Goal: Information Seeking & Learning: Learn about a topic

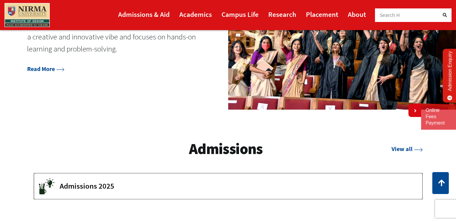
scroll to position [778, 0]
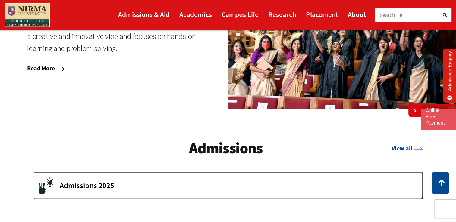
click at [48, 69] on link "Read More" at bounding box center [45, 68] width 37 height 8
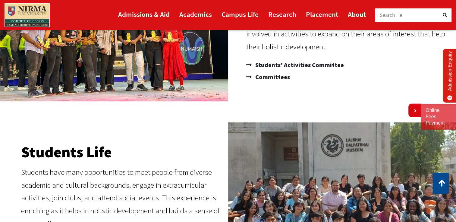
scroll to position [113, 0]
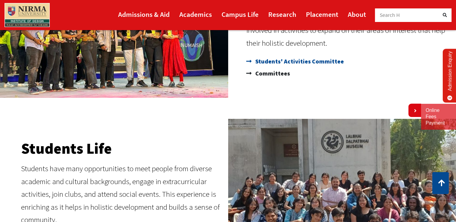
click at [298, 63] on span "Students' Activities Committee" at bounding box center [299, 61] width 90 height 12
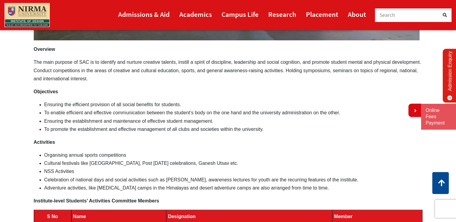
scroll to position [225, 0]
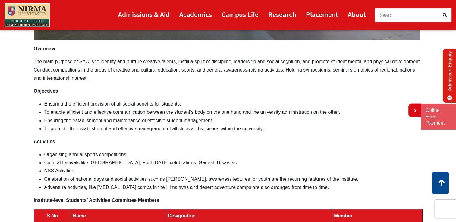
click at [205, 115] on li "To enable efficient and effective communication between the student’s body on t…" at bounding box center [233, 112] width 378 height 8
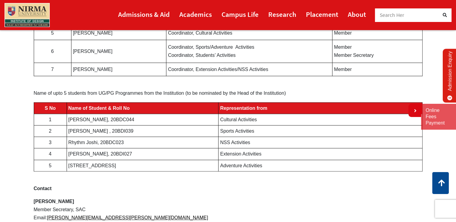
scroll to position [473, 0]
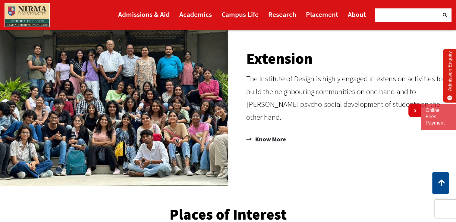
scroll to position [420, 0]
click at [277, 116] on p "The Institute of Design is highly engaged in extension activities to build the …" at bounding box center [348, 97] width 204 height 51
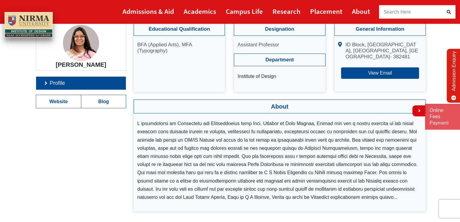
scroll to position [60, 0]
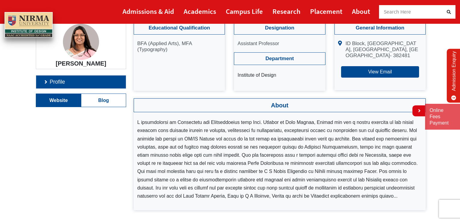
click at [62, 96] on link "Website" at bounding box center [58, 100] width 45 height 13
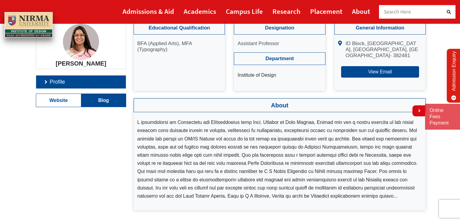
click at [109, 99] on link "Blog" at bounding box center [103, 100] width 45 height 13
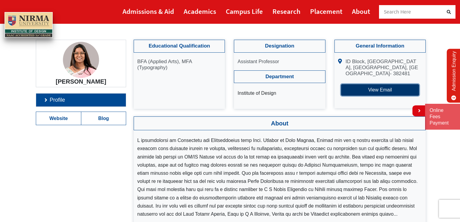
click at [384, 88] on button "View Email" at bounding box center [380, 89] width 78 height 11
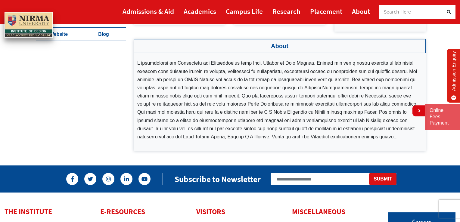
scroll to position [128, 0]
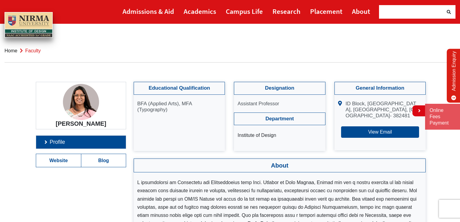
click at [34, 51] on span "faculty" at bounding box center [33, 50] width 16 height 5
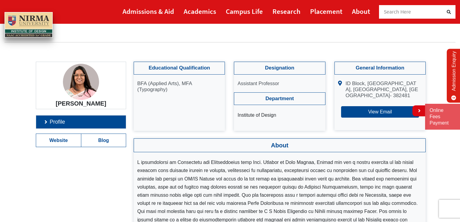
scroll to position [18, 0]
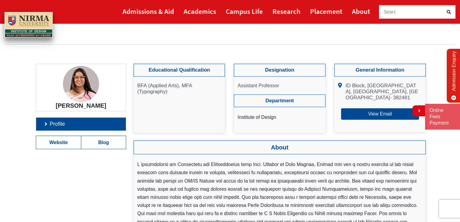
click at [280, 146] on h3 "About" at bounding box center [280, 148] width 292 height 14
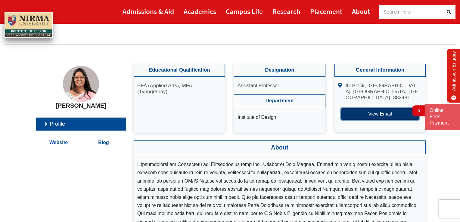
click at [371, 112] on button "View Email" at bounding box center [380, 113] width 78 height 11
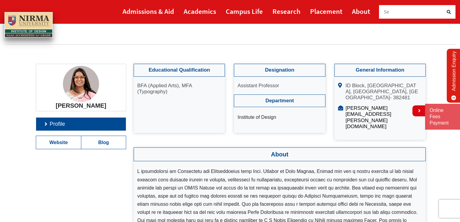
scroll to position [0, 0]
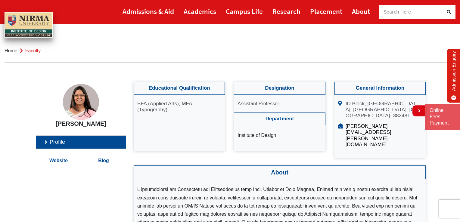
click at [11, 52] on link "Home" at bounding box center [11, 50] width 13 height 5
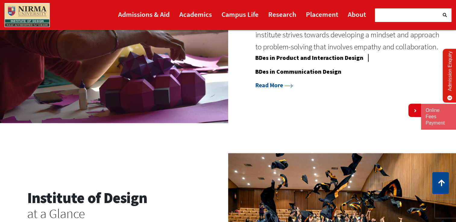
scroll to position [558, 0]
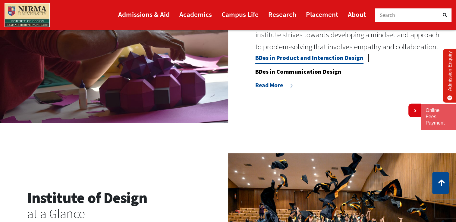
click at [314, 58] on link "BDes in Product and Interaction Design" at bounding box center [309, 59] width 108 height 10
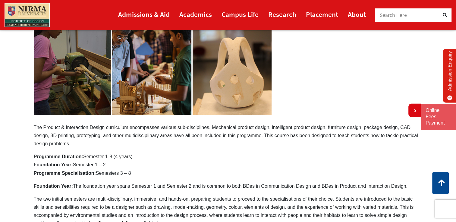
scroll to position [84, 0]
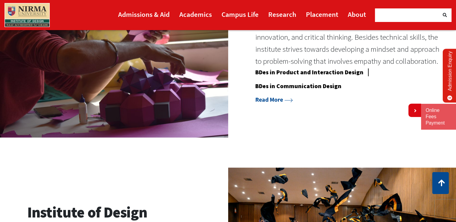
scroll to position [542, 0]
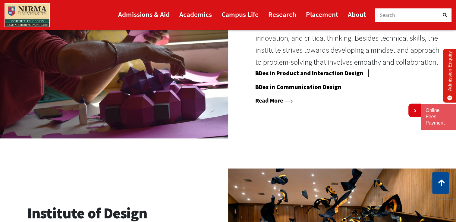
click at [269, 101] on link "Read More" at bounding box center [273, 101] width 37 height 8
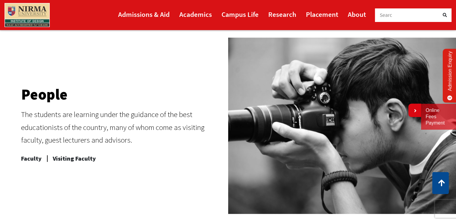
scroll to position [236, 0]
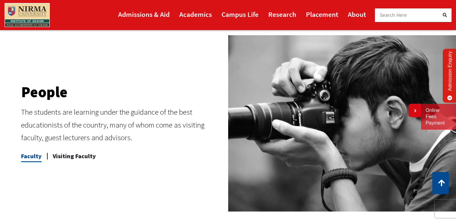
click at [28, 159] on span "Faculty" at bounding box center [31, 156] width 20 height 12
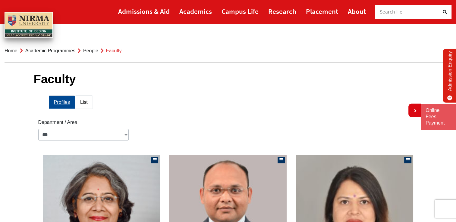
click at [83, 103] on link "List" at bounding box center [84, 102] width 18 height 14
